Goal: Task Accomplishment & Management: Complete application form

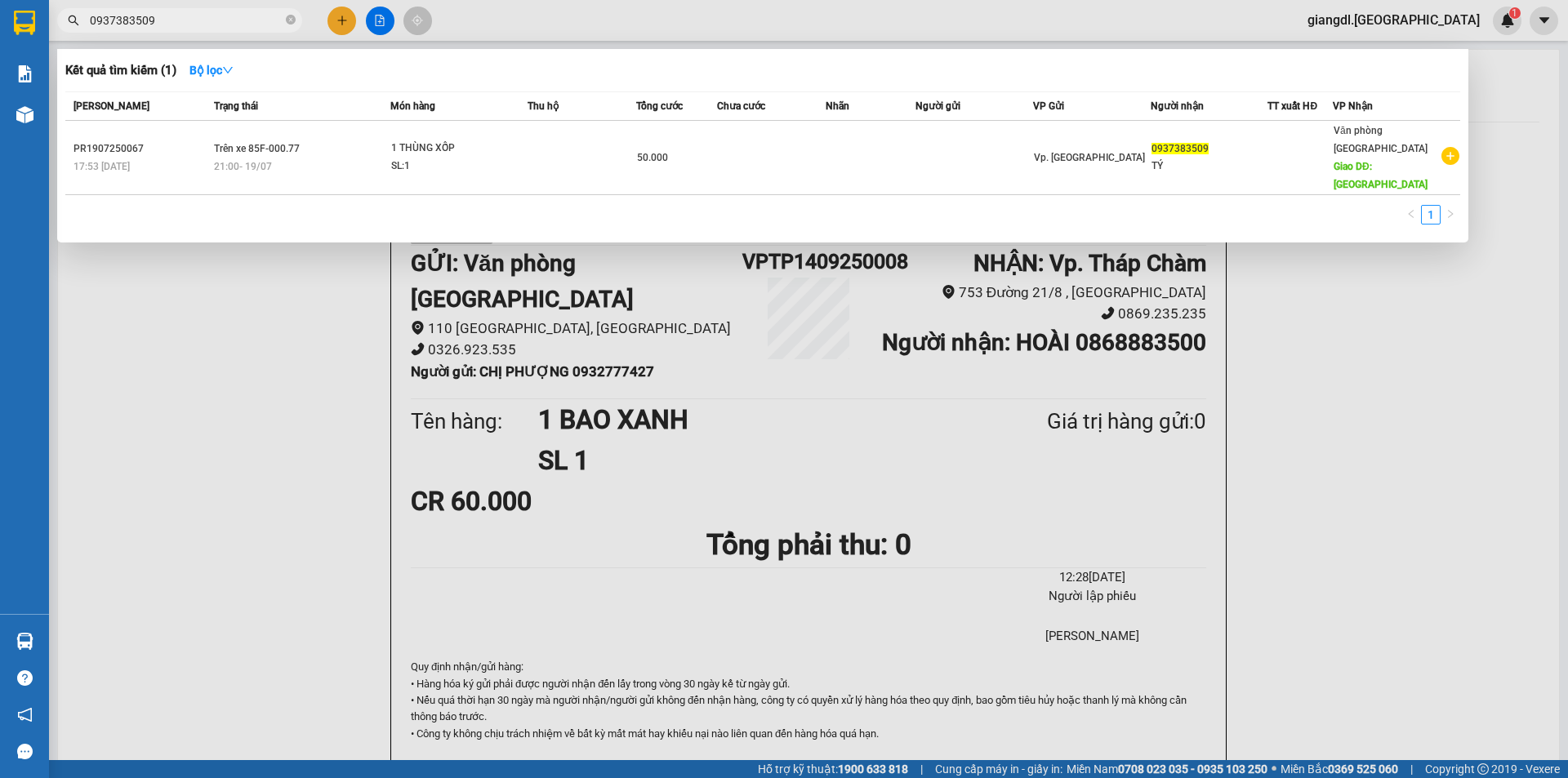
click at [350, 29] on div at bounding box center [784, 389] width 1568 height 778
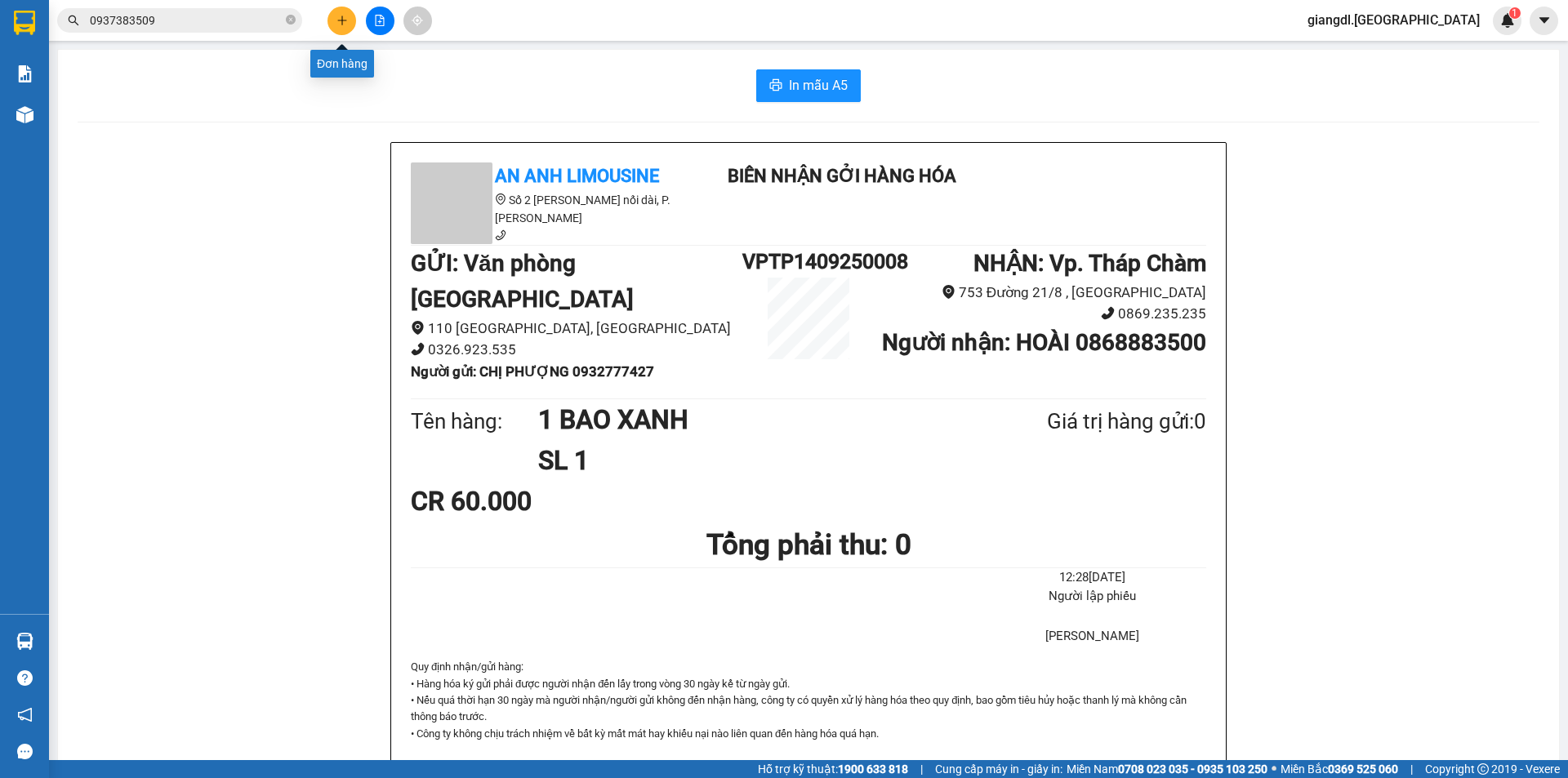
click at [345, 29] on button at bounding box center [341, 21] width 29 height 29
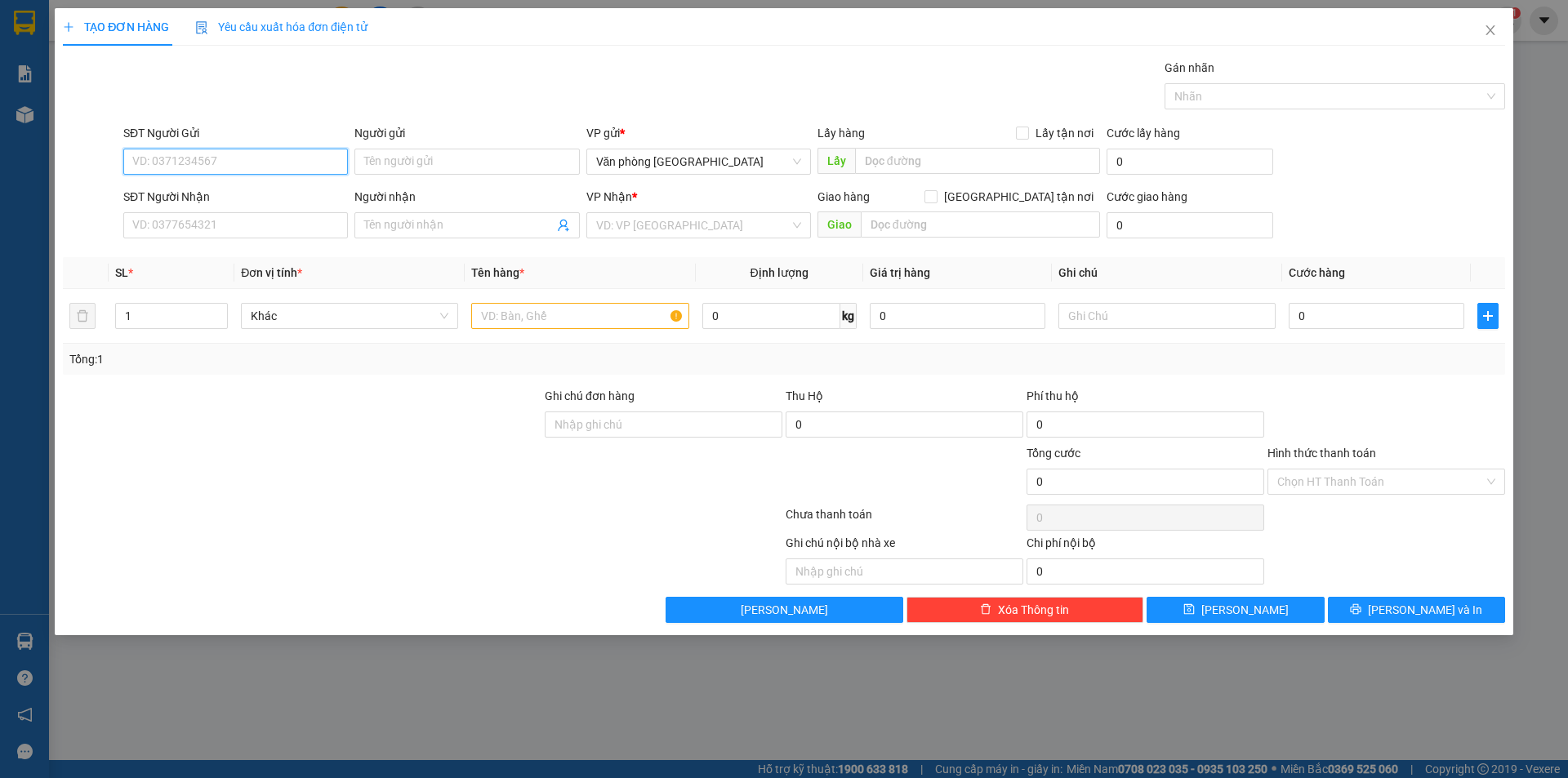
click at [301, 171] on input "SĐT Người Gửi" at bounding box center [235, 161] width 224 height 27
type input "0932108250"
click at [245, 197] on div "0932108250 - [GEOGRAPHIC_DATA]" at bounding box center [235, 194] width 205 height 18
type input "ANH ĐÔNG"
type input "0919724449"
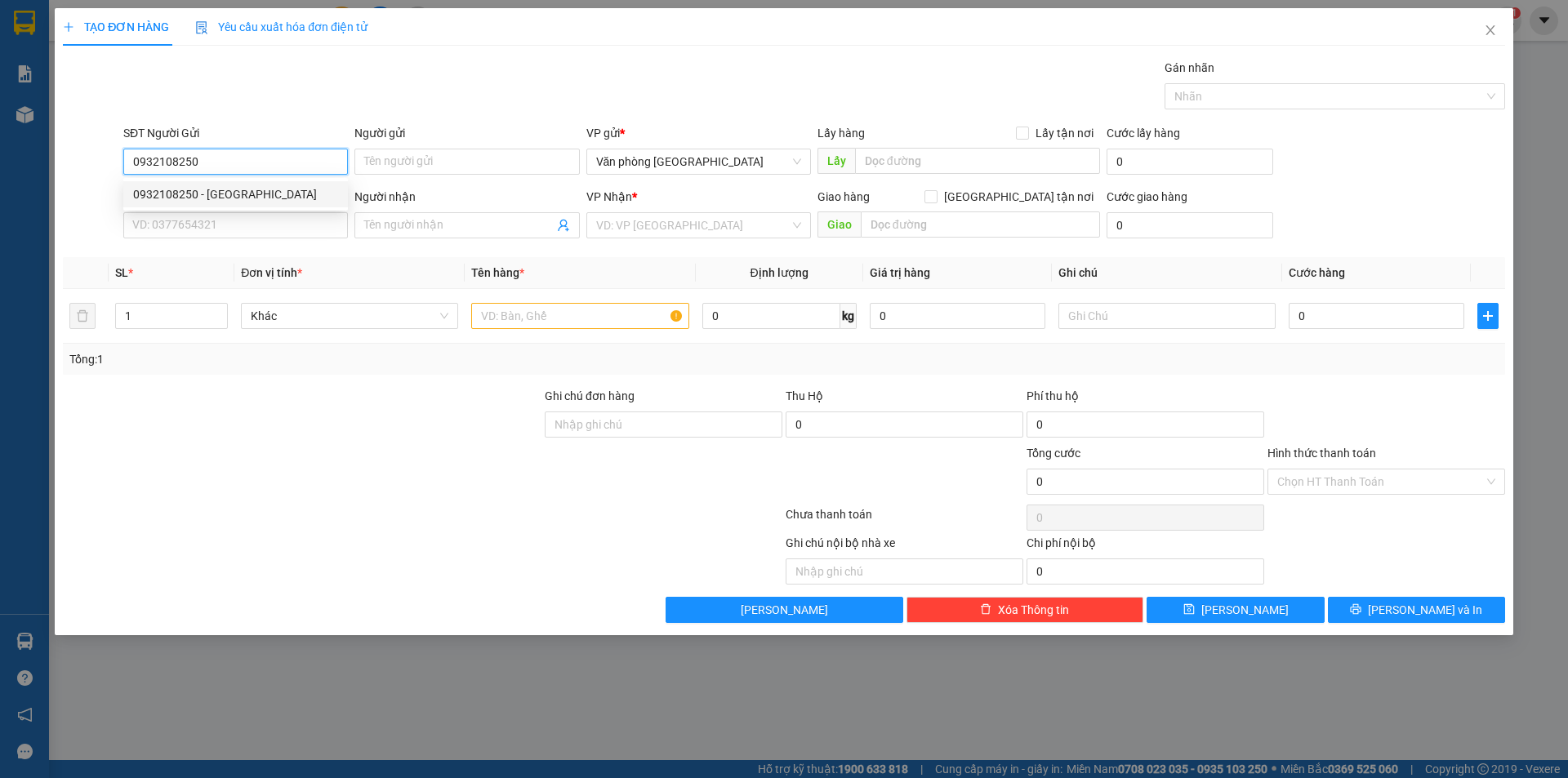
type input "TOÀN"
type input "30.000"
type input "0932108250"
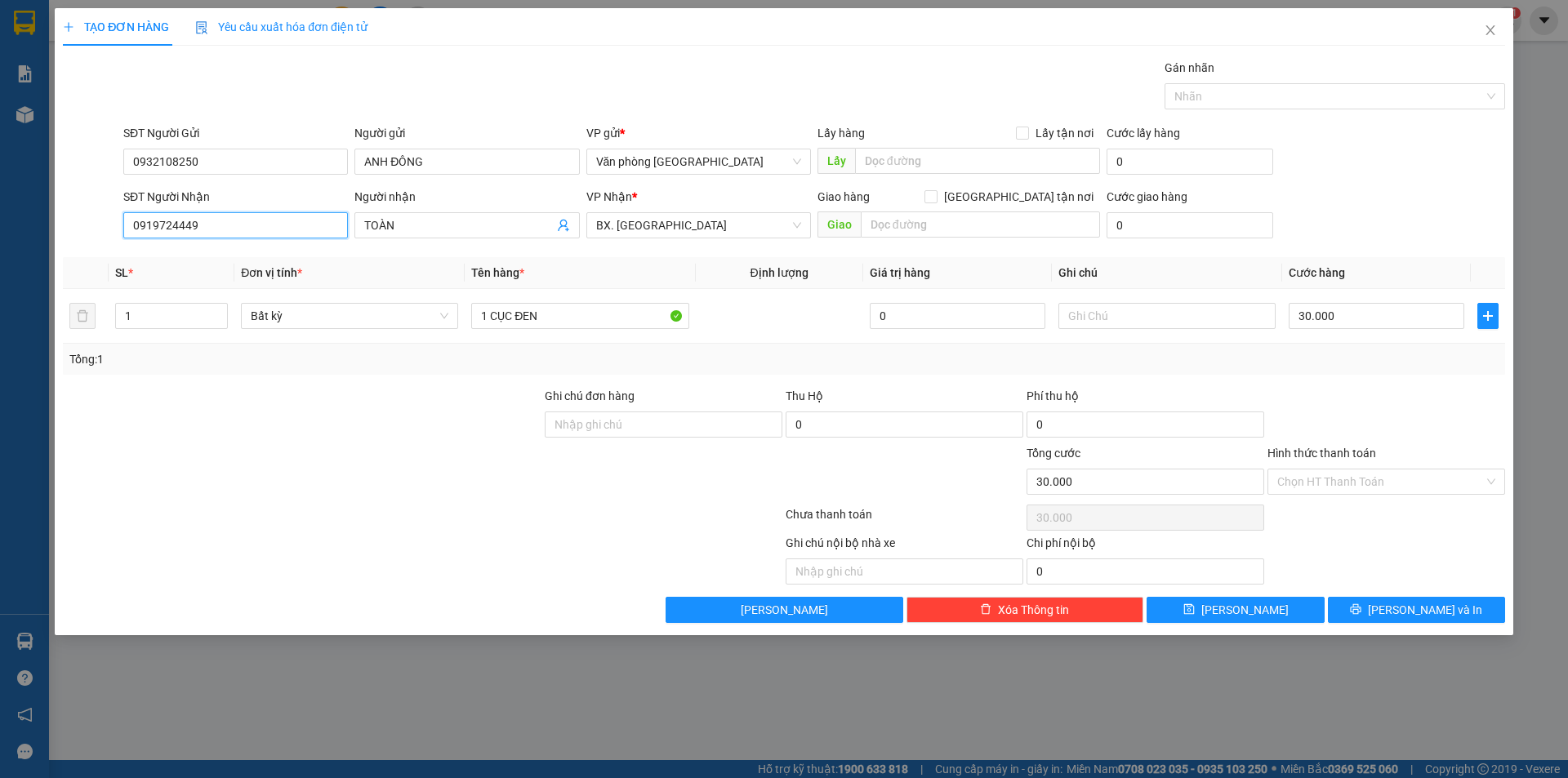
click at [289, 228] on input "0919724449" at bounding box center [235, 225] width 224 height 27
click at [289, 228] on input "SĐT Người Nhận" at bounding box center [235, 225] width 224 height 27
type input "0355003439"
click at [373, 226] on input "TOÀN" at bounding box center [458, 225] width 189 height 18
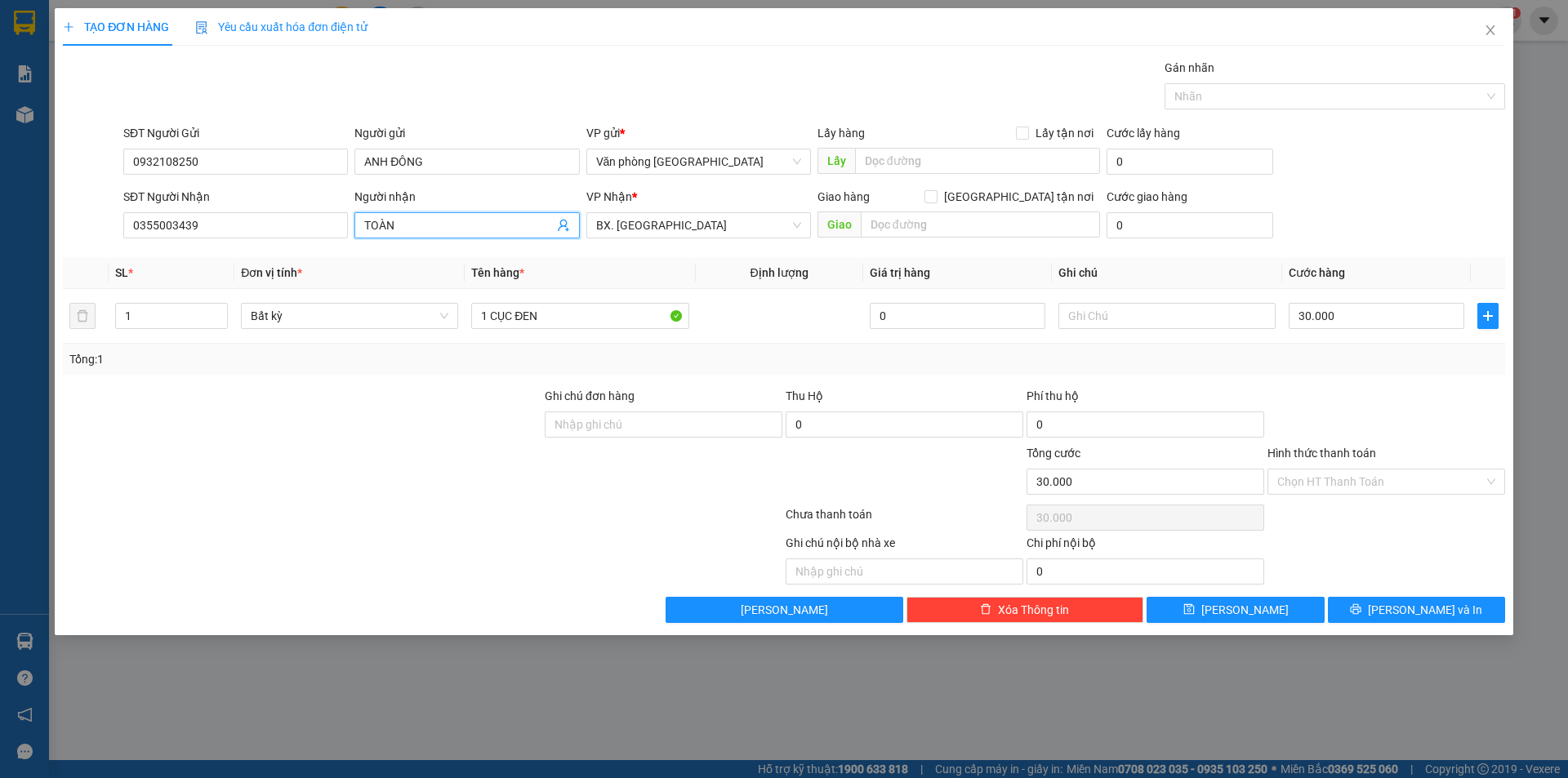
click at [373, 226] on input "TOÀN" at bounding box center [458, 225] width 189 height 18
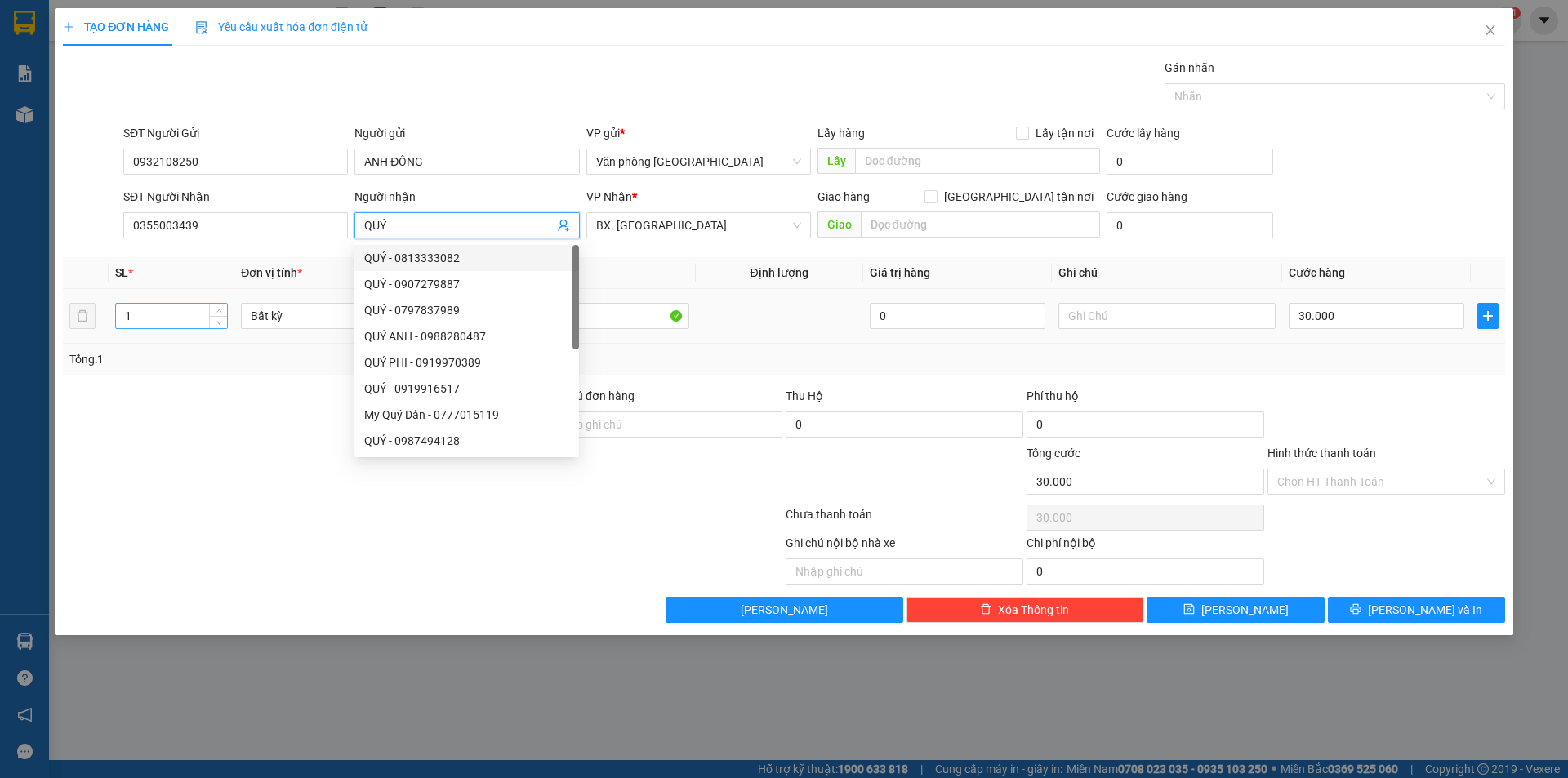
type input "QUÝ"
drag, startPoint x: 162, startPoint y: 308, endPoint x: 156, endPoint y: 325, distance: 18.0
click at [161, 310] on input "1" at bounding box center [171, 316] width 111 height 25
click at [156, 325] on input "1" at bounding box center [171, 316] width 111 height 25
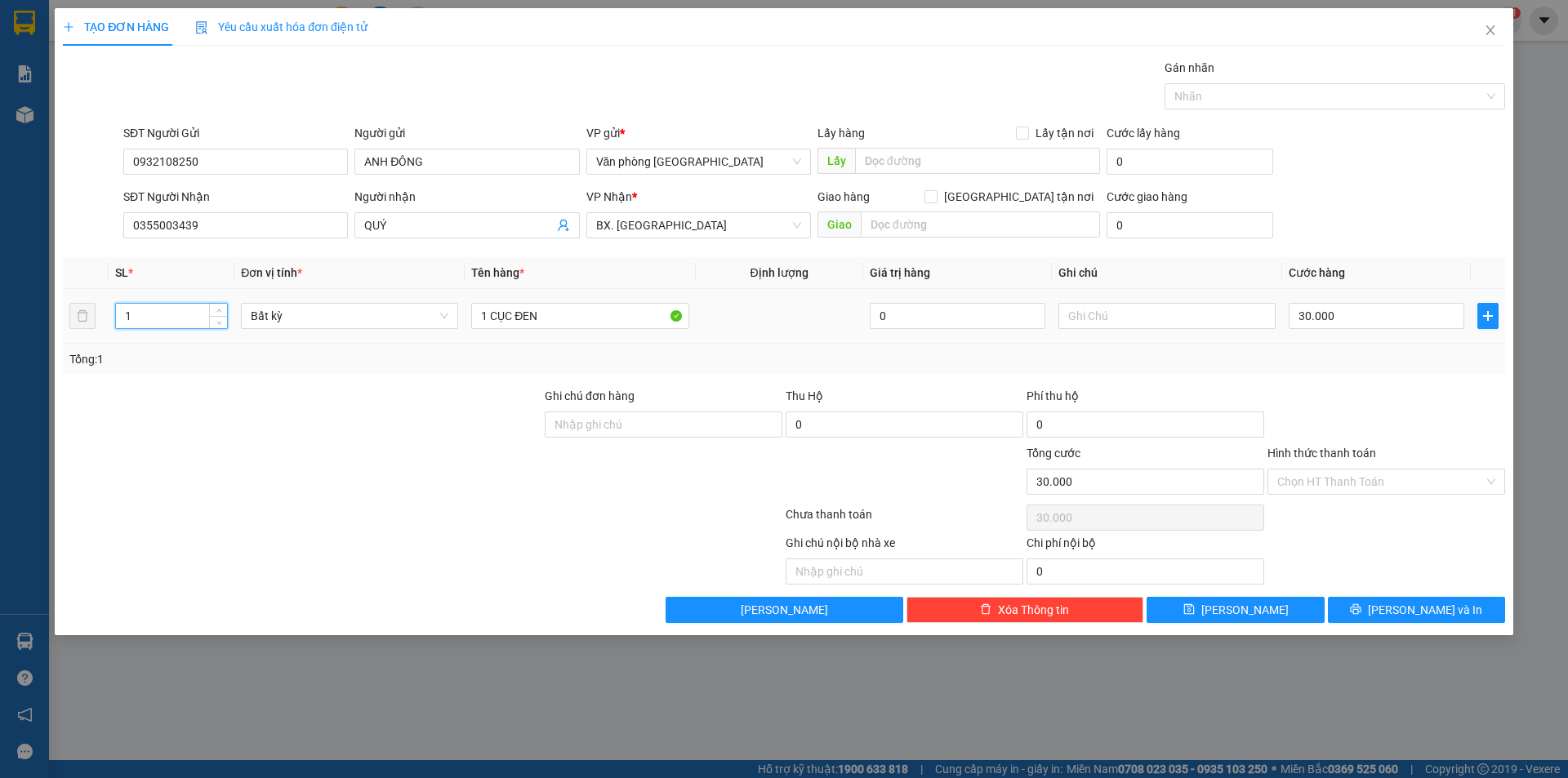
click at [156, 325] on input "1" at bounding box center [171, 316] width 111 height 25
type input "6"
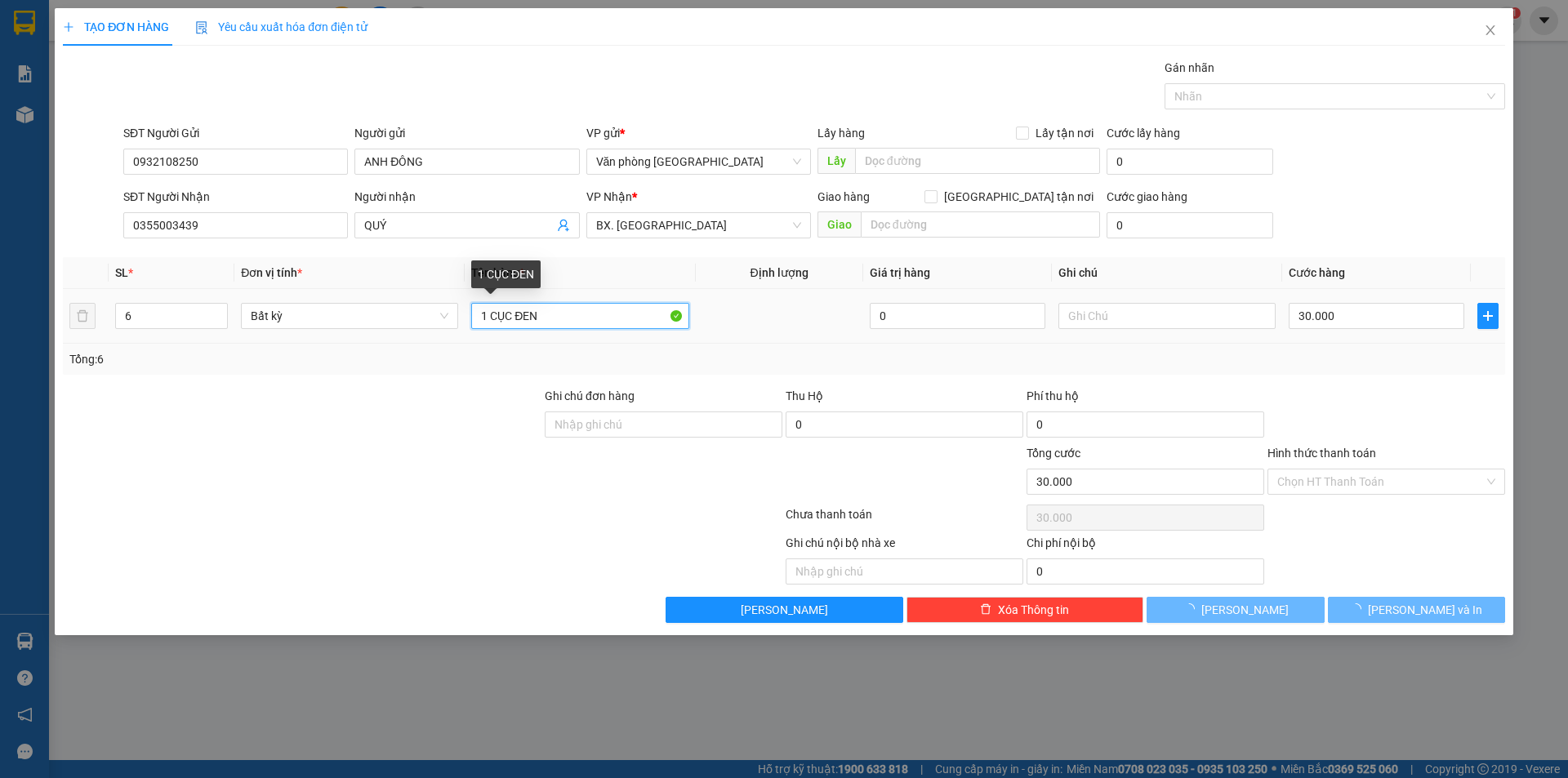
click at [544, 325] on input "1 CỤC ĐEN" at bounding box center [579, 316] width 217 height 27
click at [543, 325] on input "1 CỤC ĐEN" at bounding box center [579, 316] width 217 height 27
type input "0"
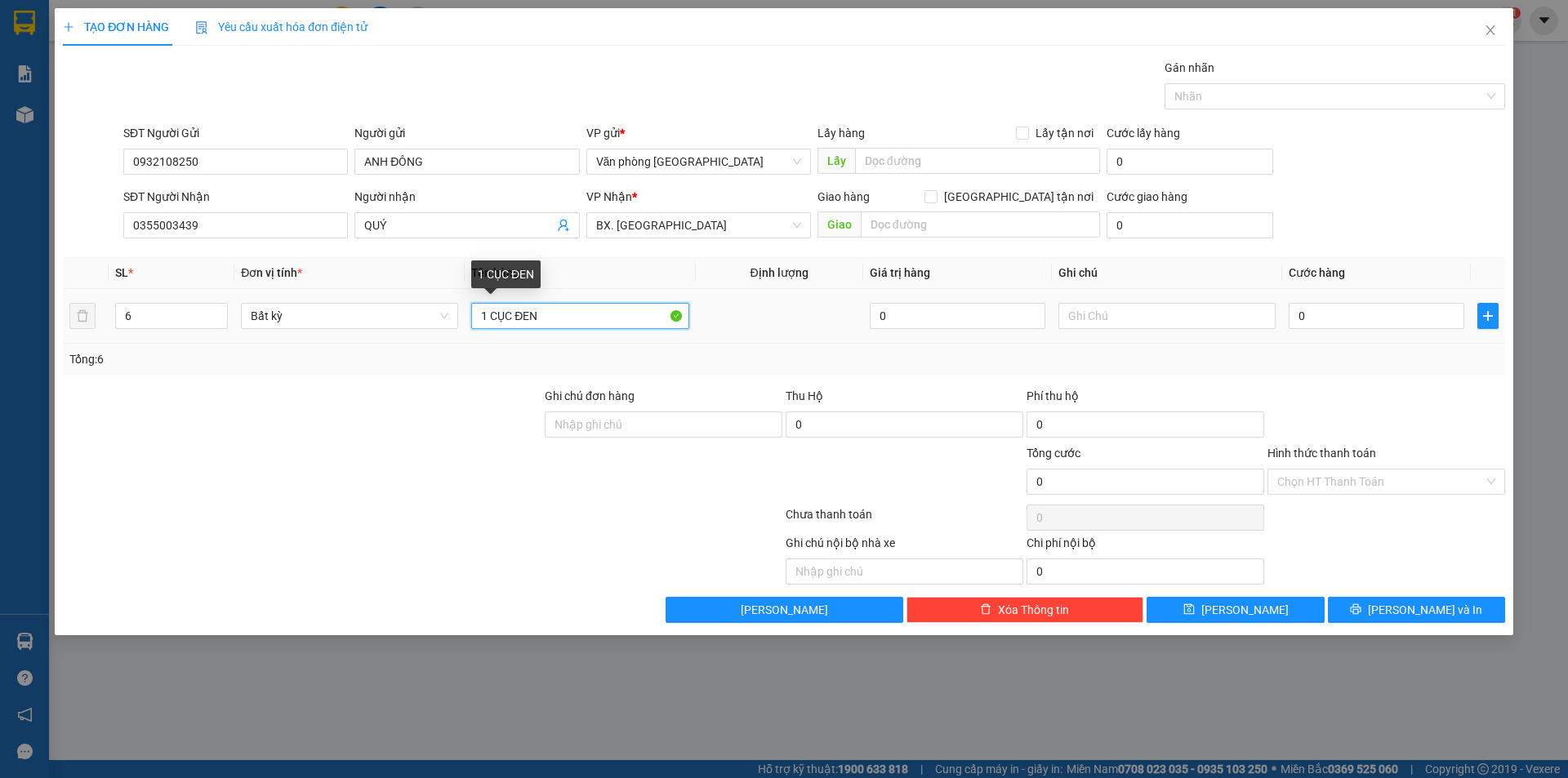
click at [542, 325] on input "1 CỤC ĐEN" at bounding box center [579, 316] width 217 height 27
type input "6 KIỆN KHAY SẮT"
click at [1300, 322] on input "0" at bounding box center [1376, 316] width 175 height 27
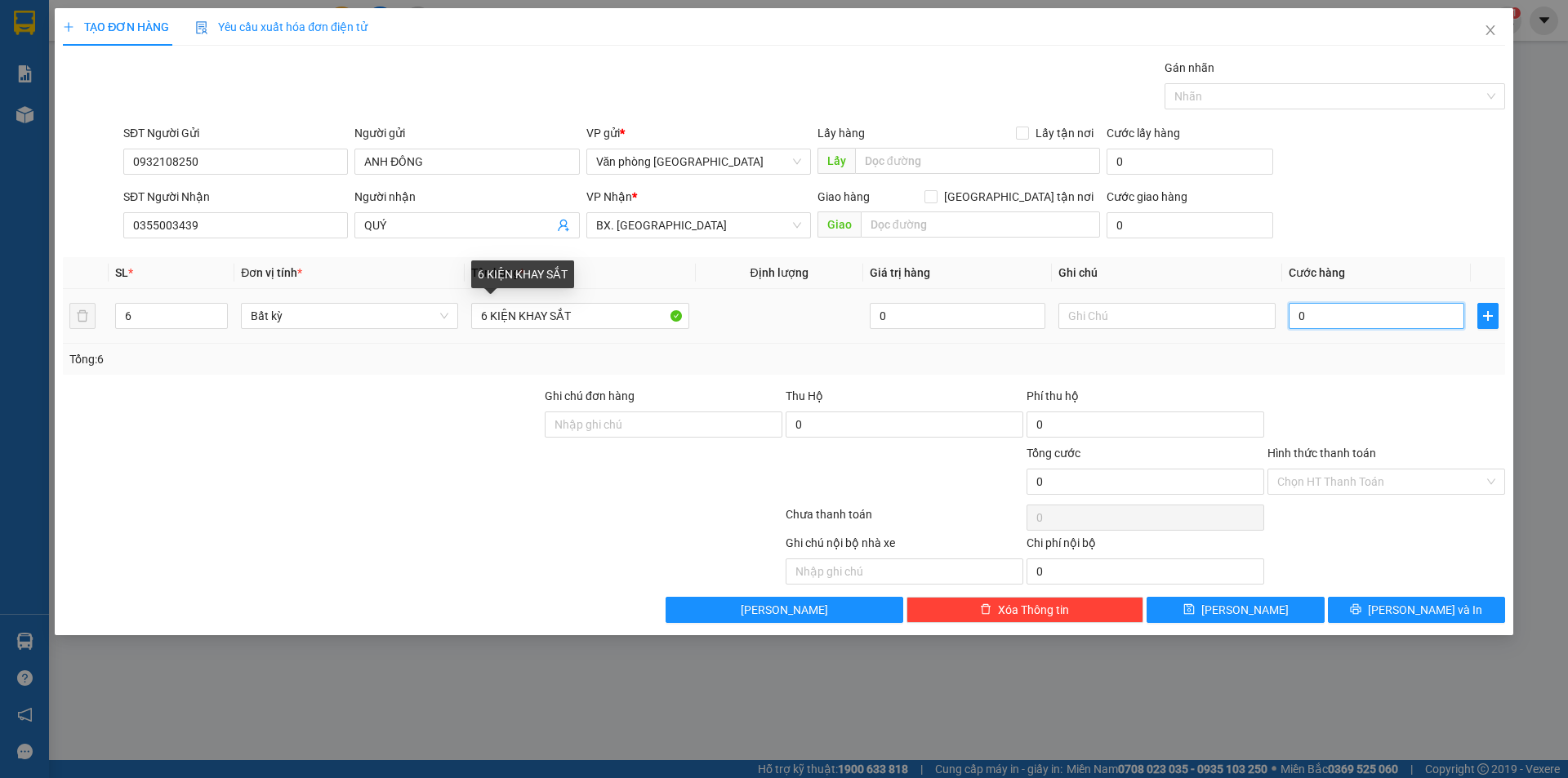
click at [1293, 315] on input "0" at bounding box center [1376, 316] width 175 height 27
click at [1297, 315] on input "0" at bounding box center [1376, 316] width 175 height 27
type input "90"
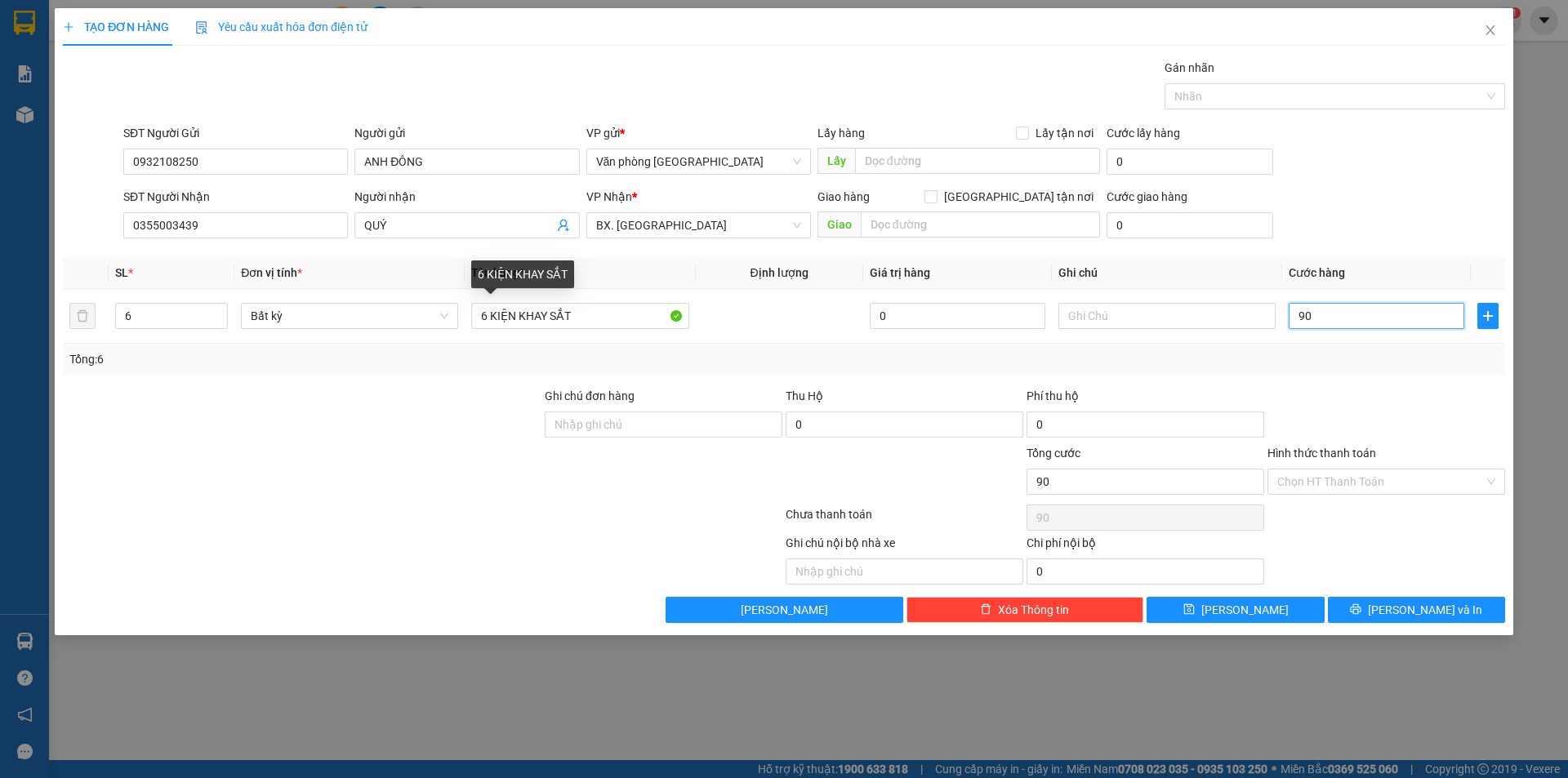
type input "900"
type input "9.000"
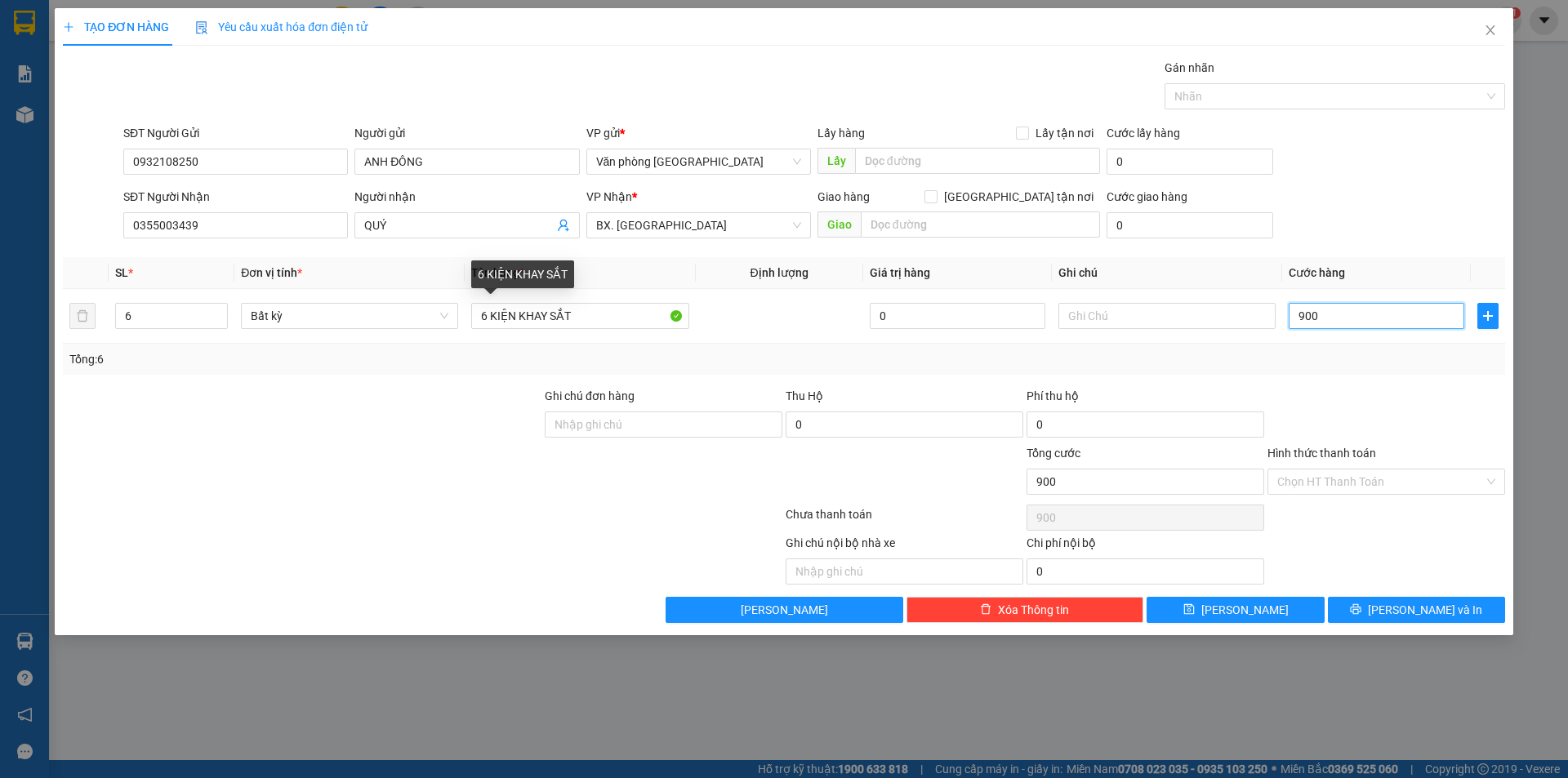
type input "9.000"
type input "90.000"
type input "900.000"
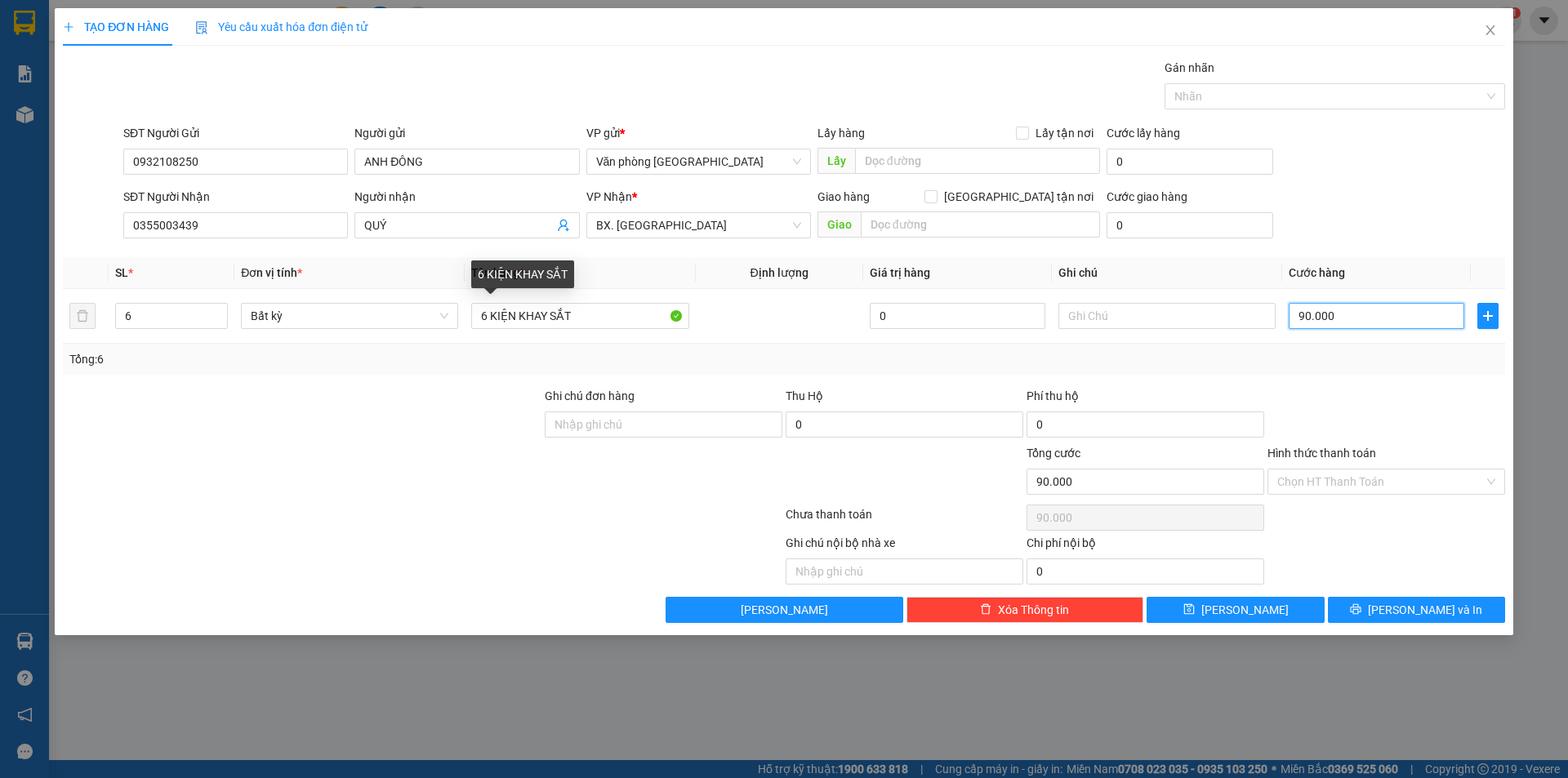
type input "900.000"
click at [1361, 606] on icon "printer" at bounding box center [1356, 609] width 12 height 12
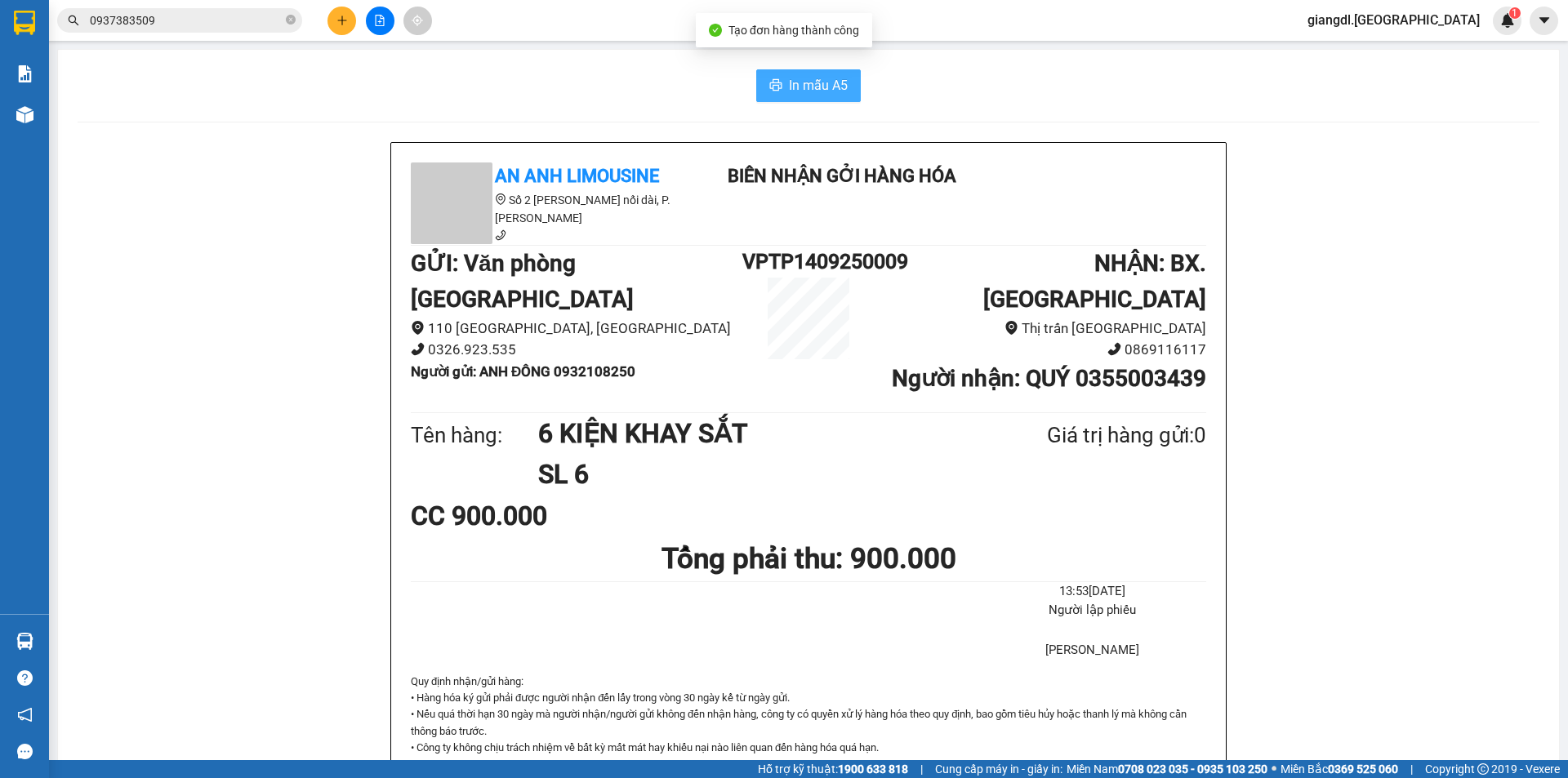
click at [801, 88] on span "In mẫu A5" at bounding box center [818, 85] width 59 height 21
click at [849, 79] on button "In mẫu A5" at bounding box center [809, 86] width 104 height 32
click at [811, 90] on span "In mẫu A5" at bounding box center [818, 85] width 59 height 21
click at [789, 89] on span "In mẫu A5" at bounding box center [818, 85] width 59 height 21
